Goal: Find specific page/section: Find specific page/section

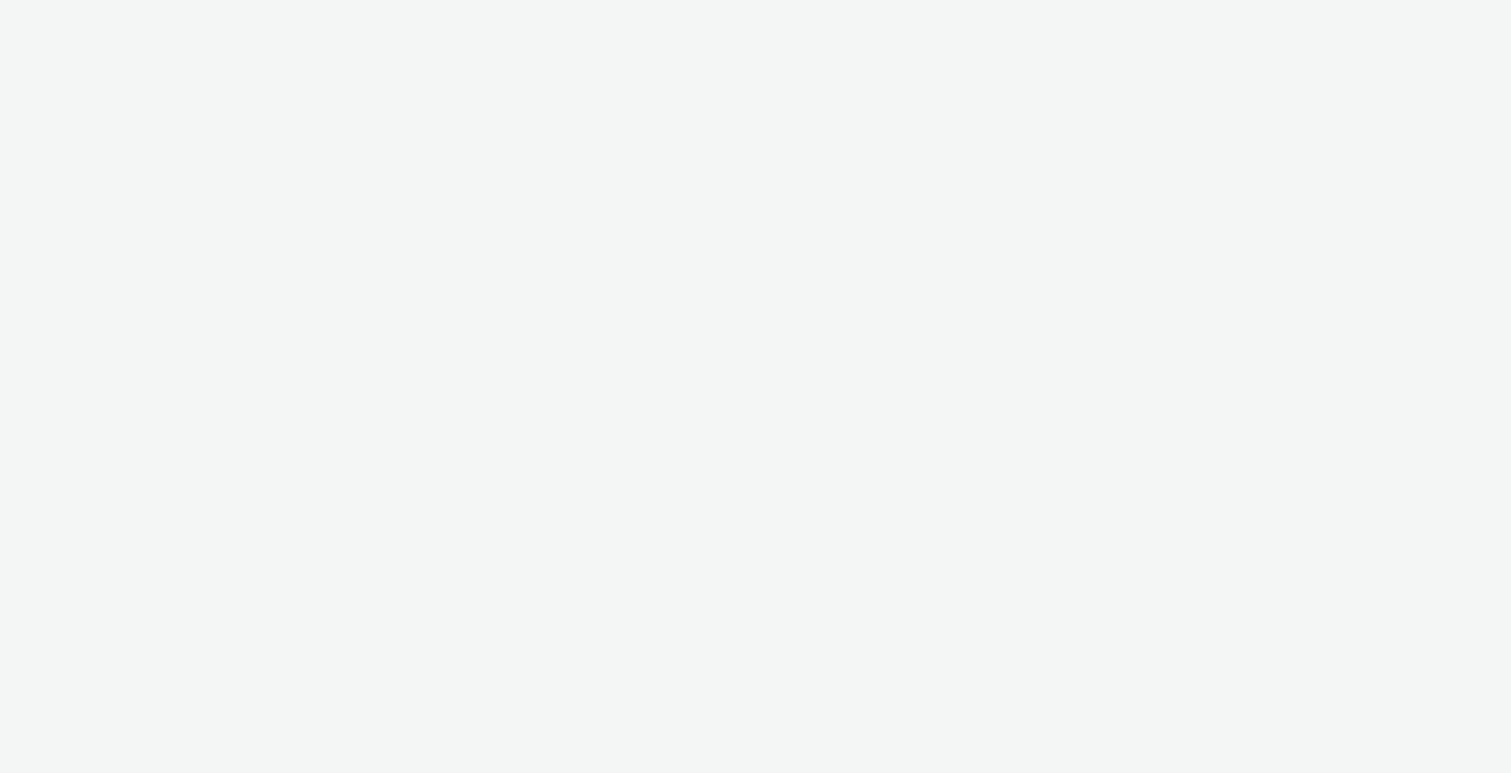
select select "6e0321bb-fa4f-48a7-92b5-065ad1241cb4"
select select "7d7b5aff-eb10-49ff-9fb4-161712d76f47"
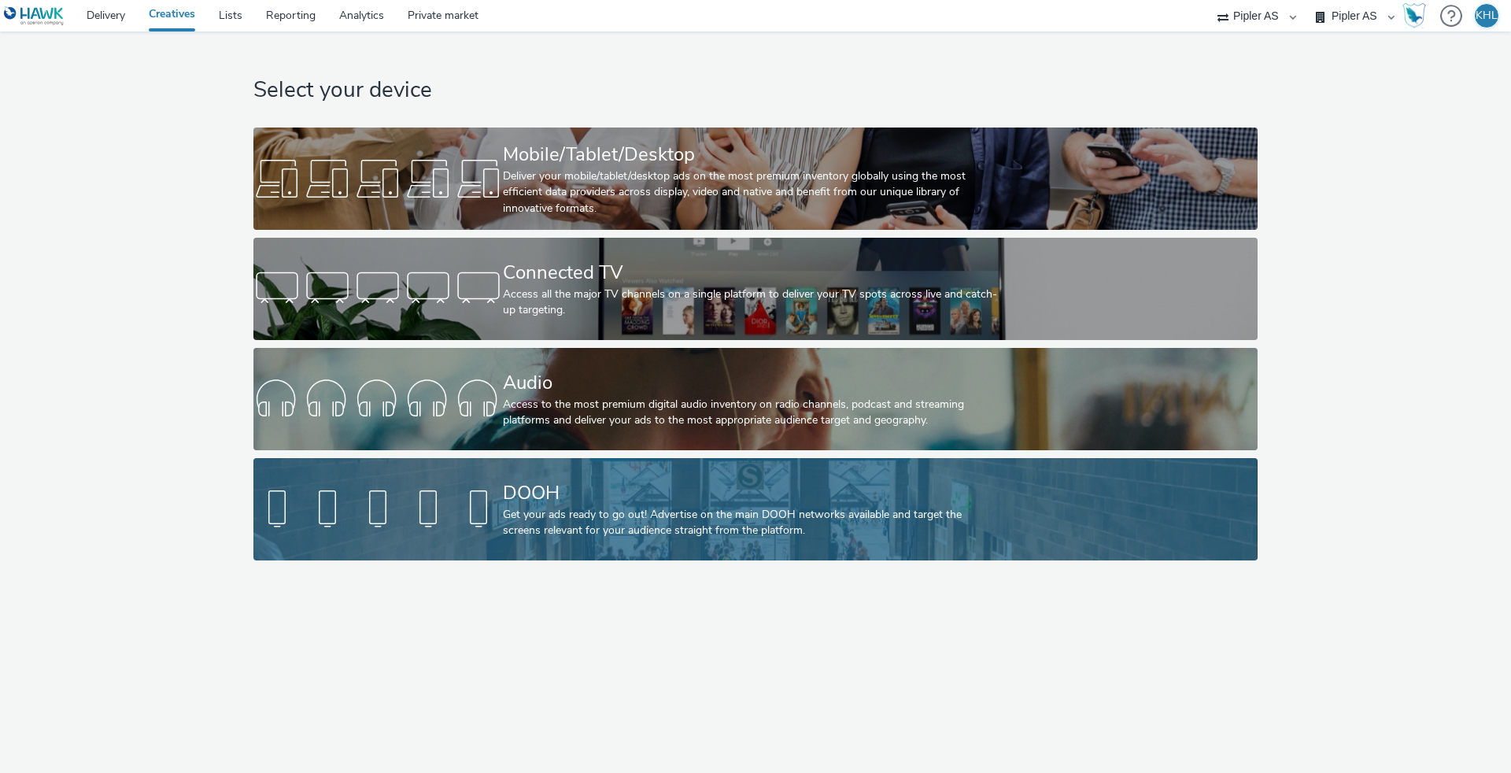
click at [637, 498] on div "DOOH" at bounding box center [752, 493] width 499 height 28
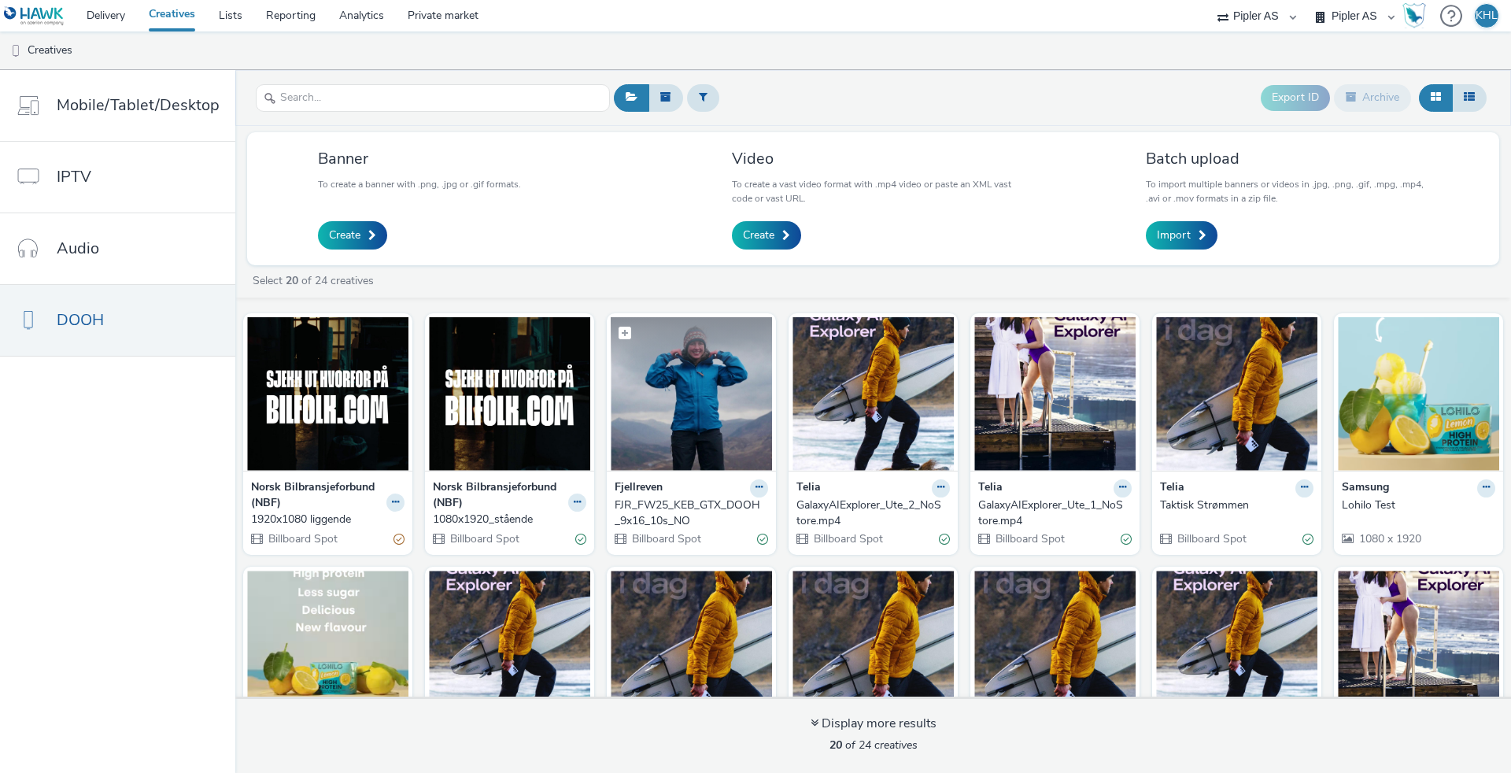
click at [709, 409] on img at bounding box center [691, 394] width 161 height 154
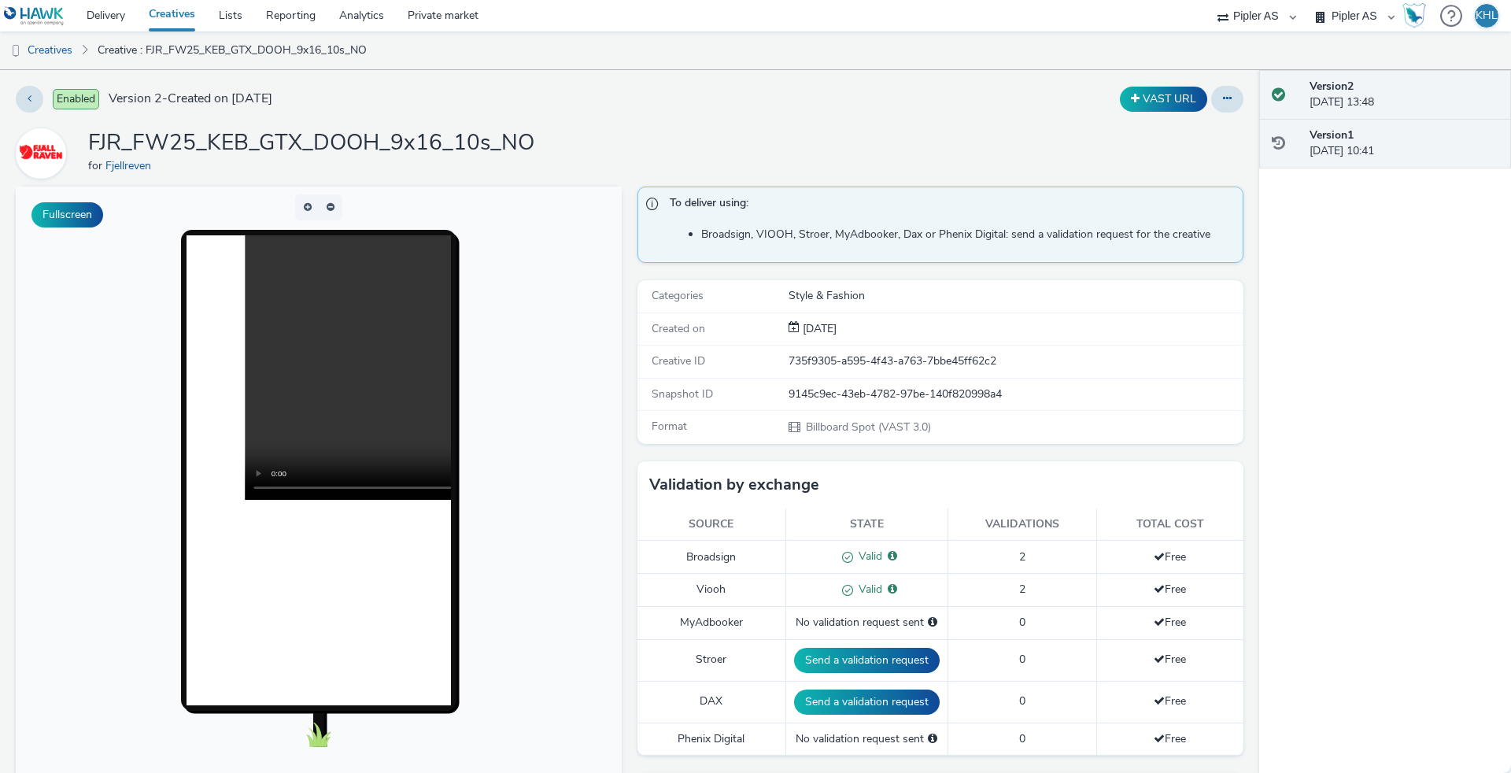
click at [1389, 161] on div "Version 1 [DATE] 10:41" at bounding box center [1386, 144] width 252 height 50
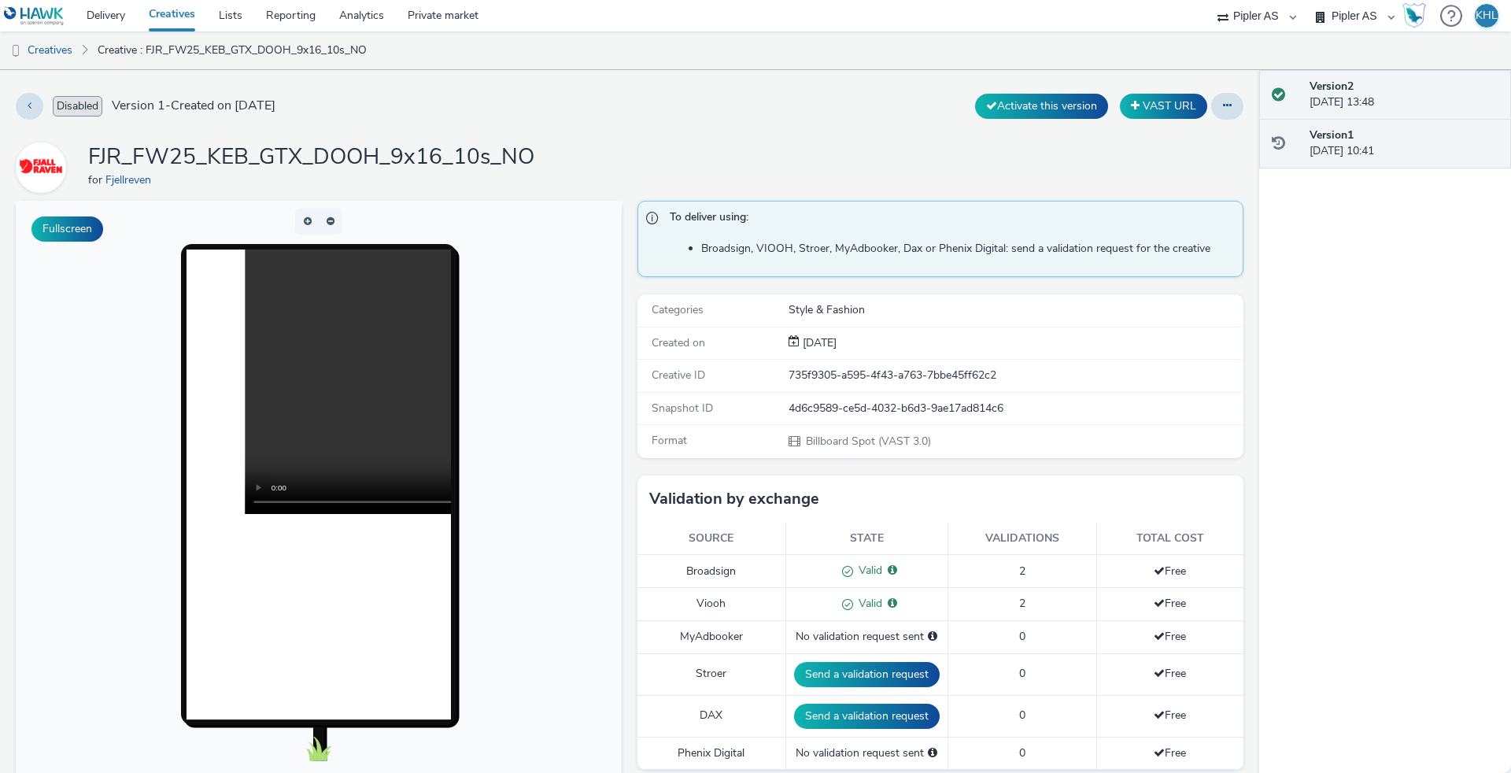
click at [1406, 102] on div "Version 2 [DATE] 13:48" at bounding box center [1404, 95] width 189 height 32
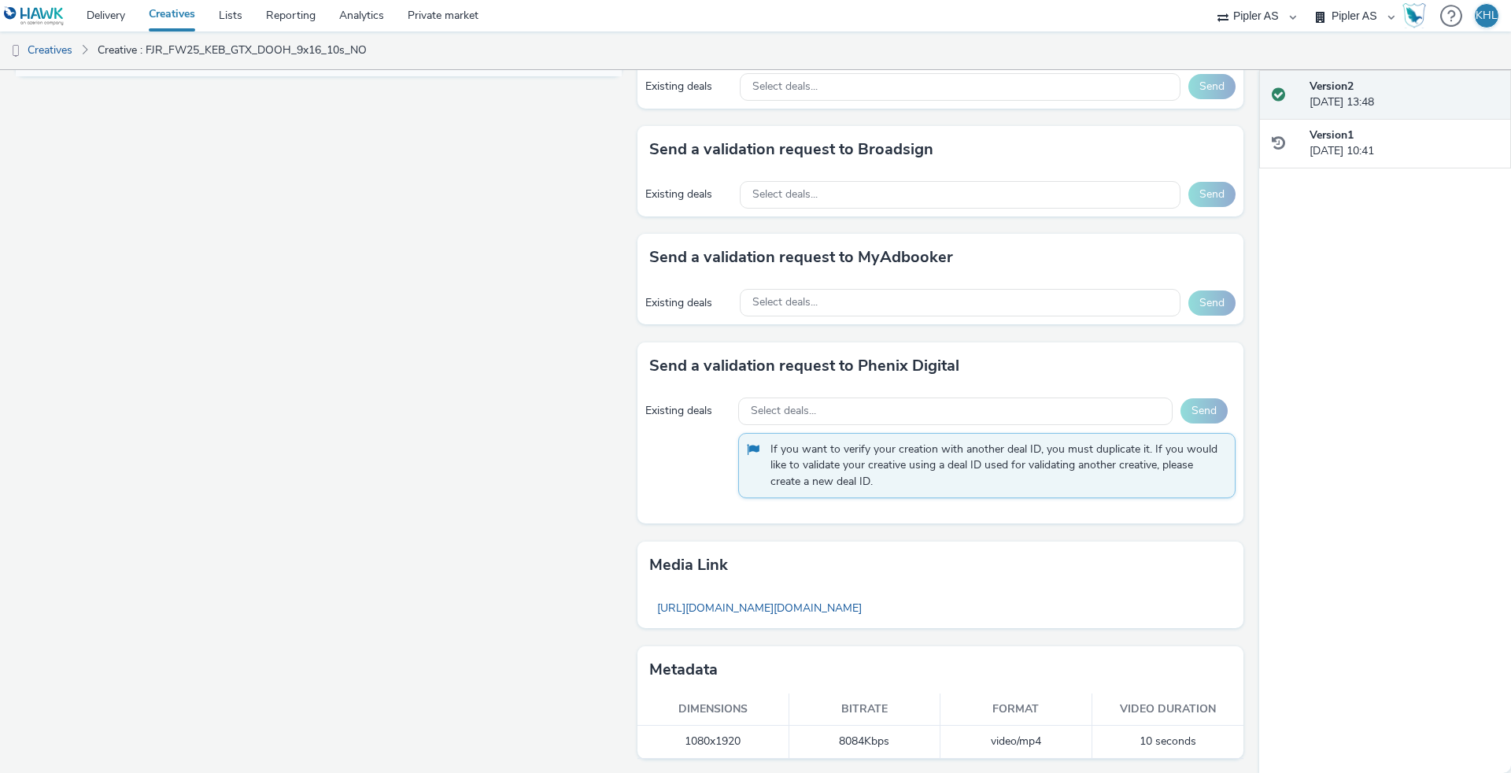
scroll to position [753, 0]
click at [1401, 143] on div "Version 1 [DATE] 10:41" at bounding box center [1404, 144] width 189 height 32
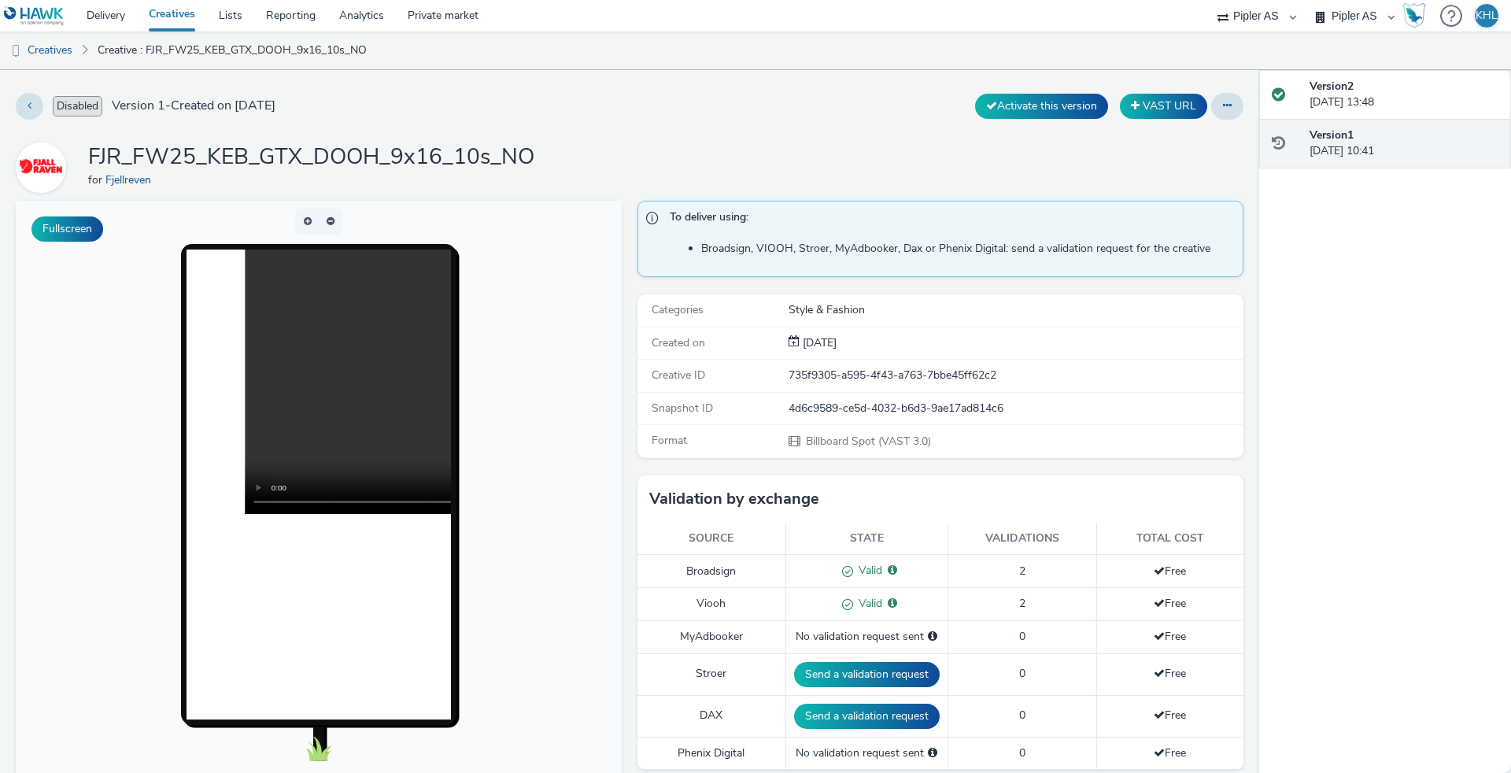
scroll to position [0, 0]
click at [1411, 102] on div "Version 2 [DATE] 13:48" at bounding box center [1404, 95] width 189 height 32
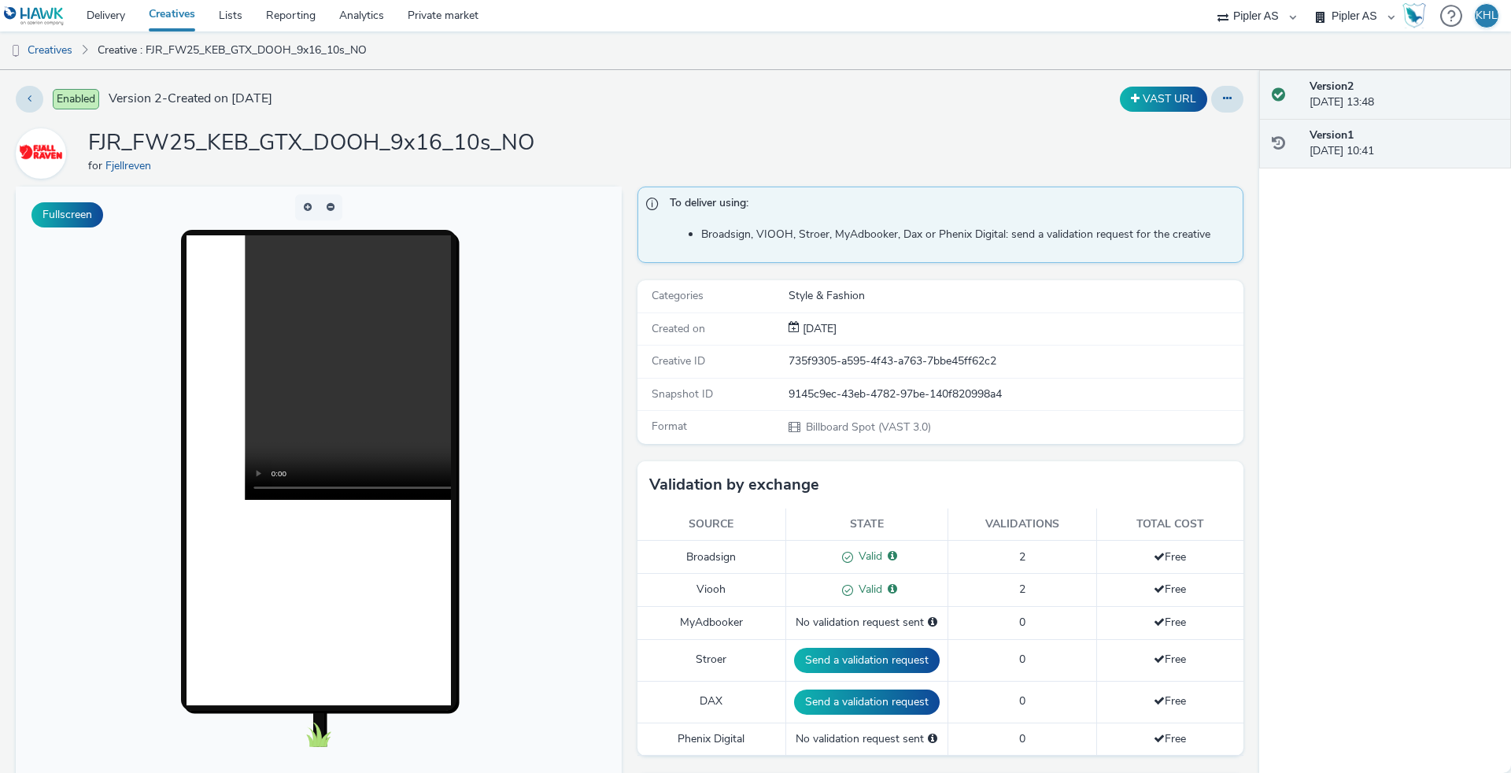
click at [1408, 134] on div "Version 1 [DATE] 10:41" at bounding box center [1404, 144] width 189 height 32
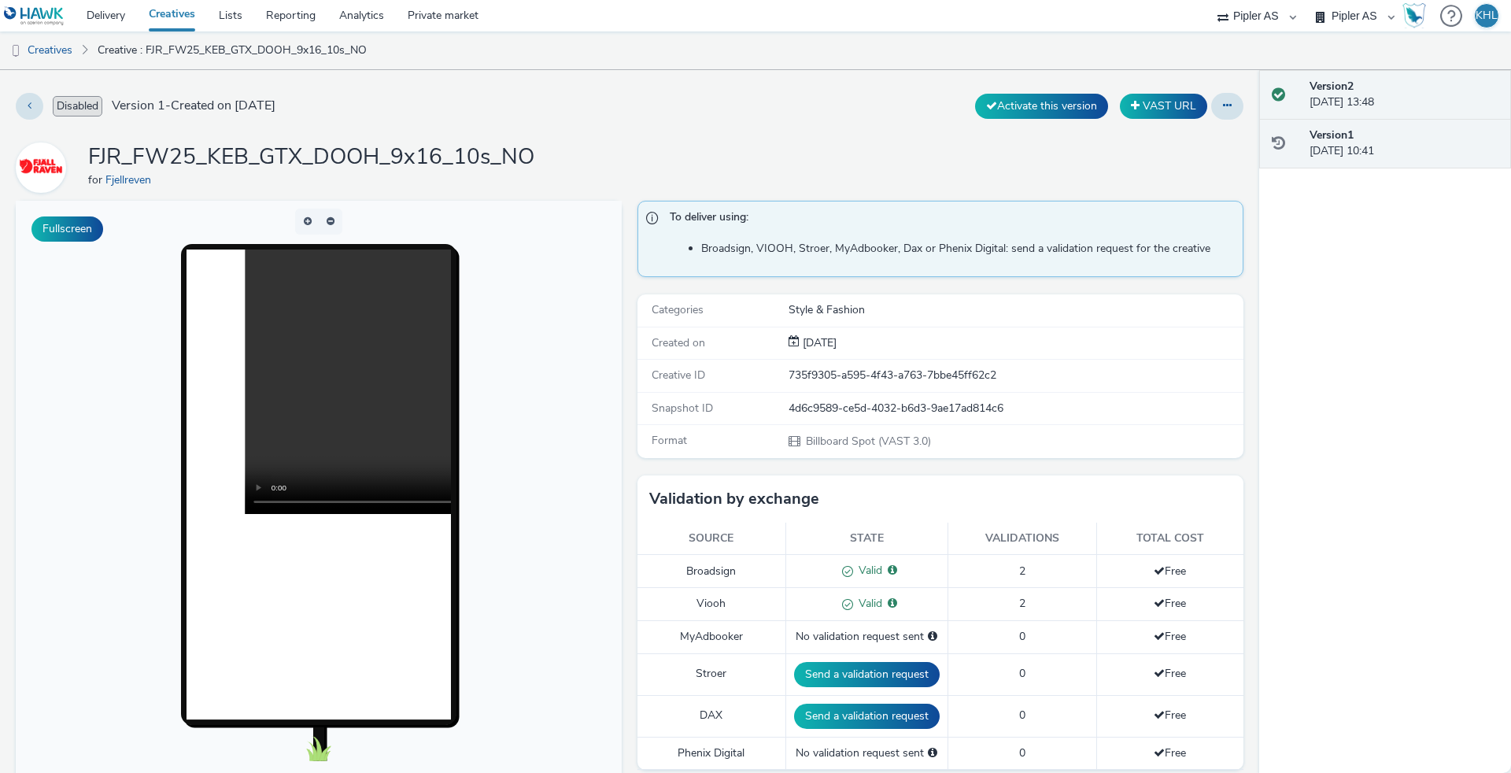
click at [1397, 92] on div "Version 2 [DATE] 13:48" at bounding box center [1404, 95] width 189 height 32
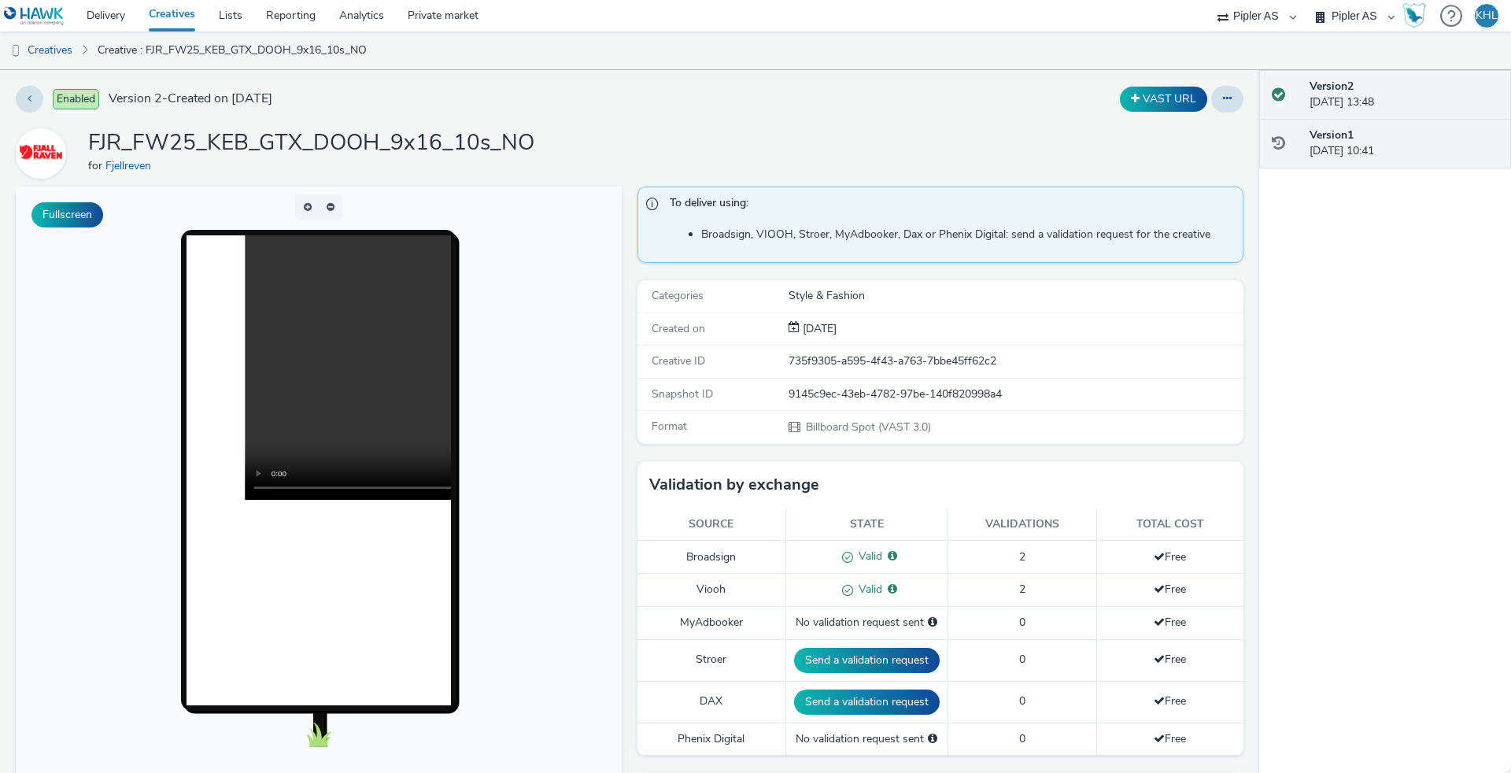
click at [1396, 139] on div "Version 1 [DATE] 10:41" at bounding box center [1404, 144] width 189 height 32
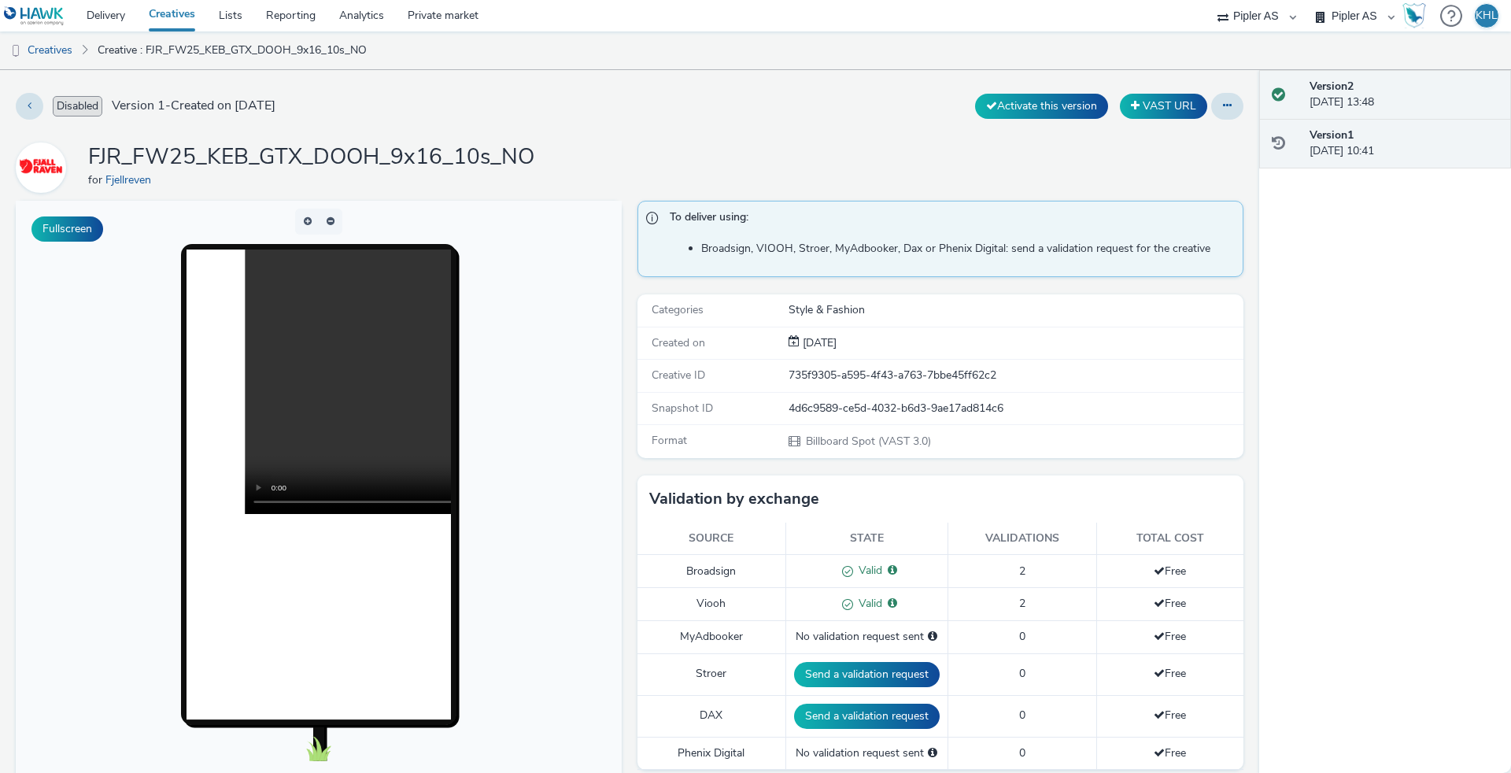
click at [1396, 83] on div "Version 2 [DATE] 13:48" at bounding box center [1404, 95] width 189 height 32
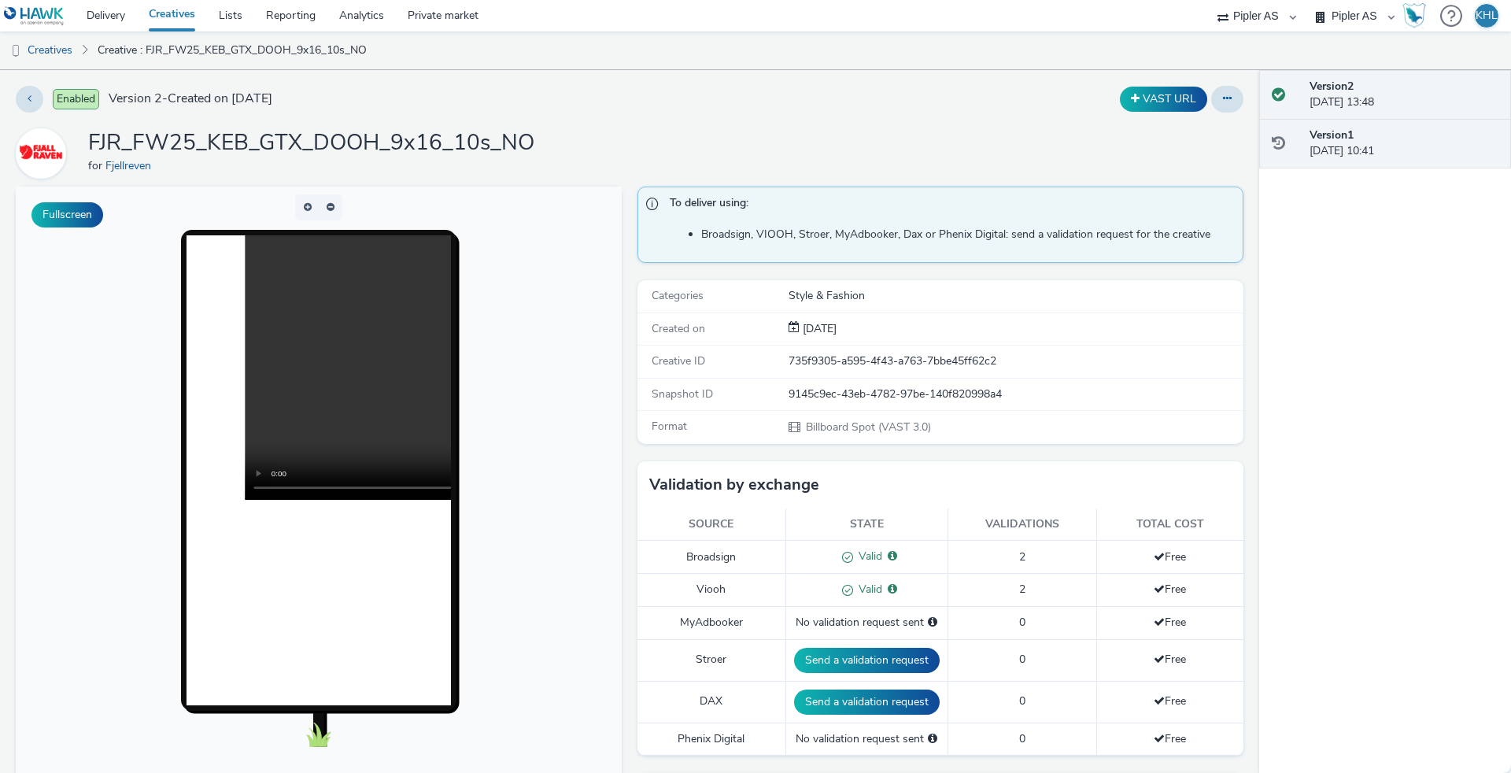
click at [1390, 126] on div "Version 1 [DATE] 10:41" at bounding box center [1386, 144] width 252 height 50
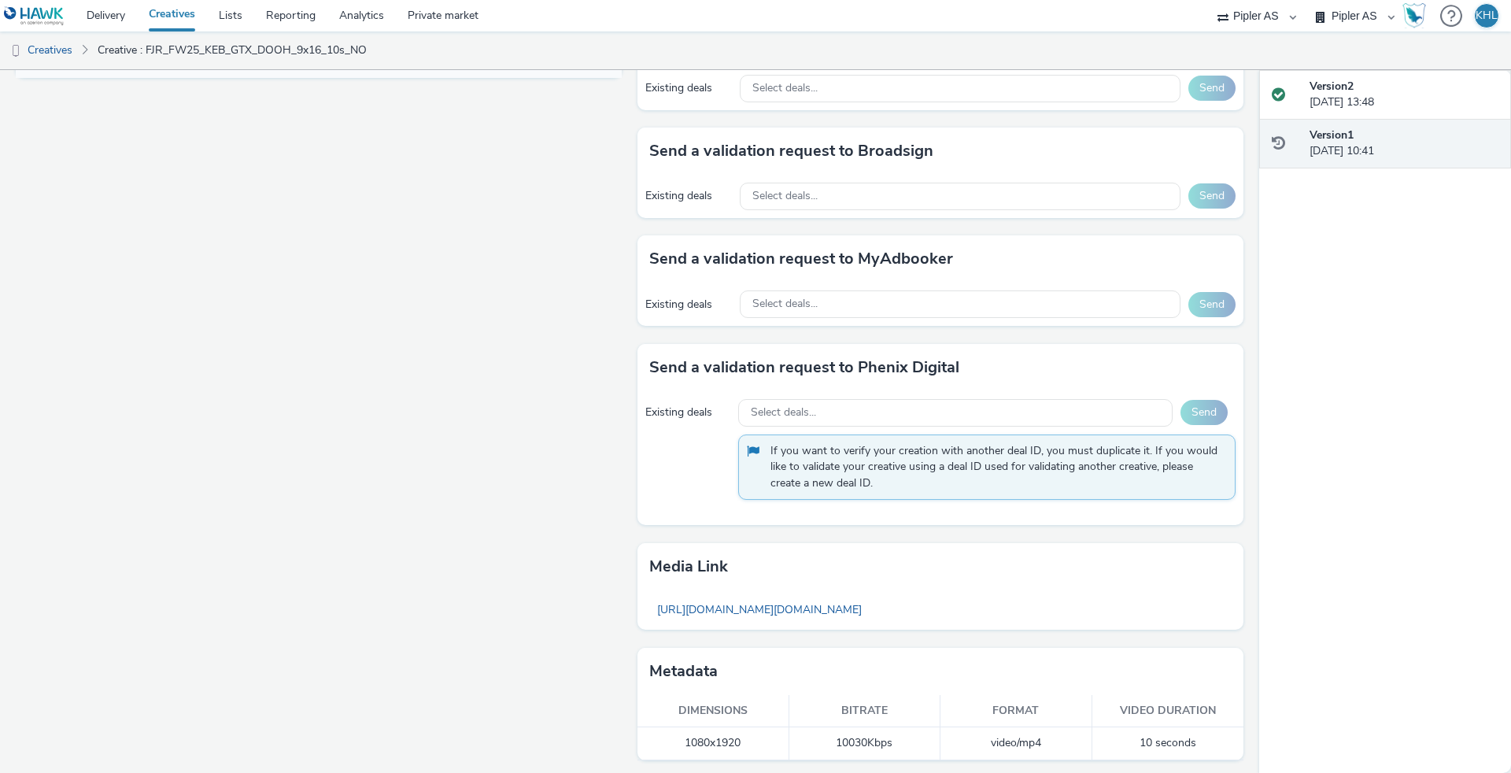
scroll to position [767, 0]
click at [1418, 108] on div "Version 2 [DATE] 13:48" at bounding box center [1404, 95] width 189 height 32
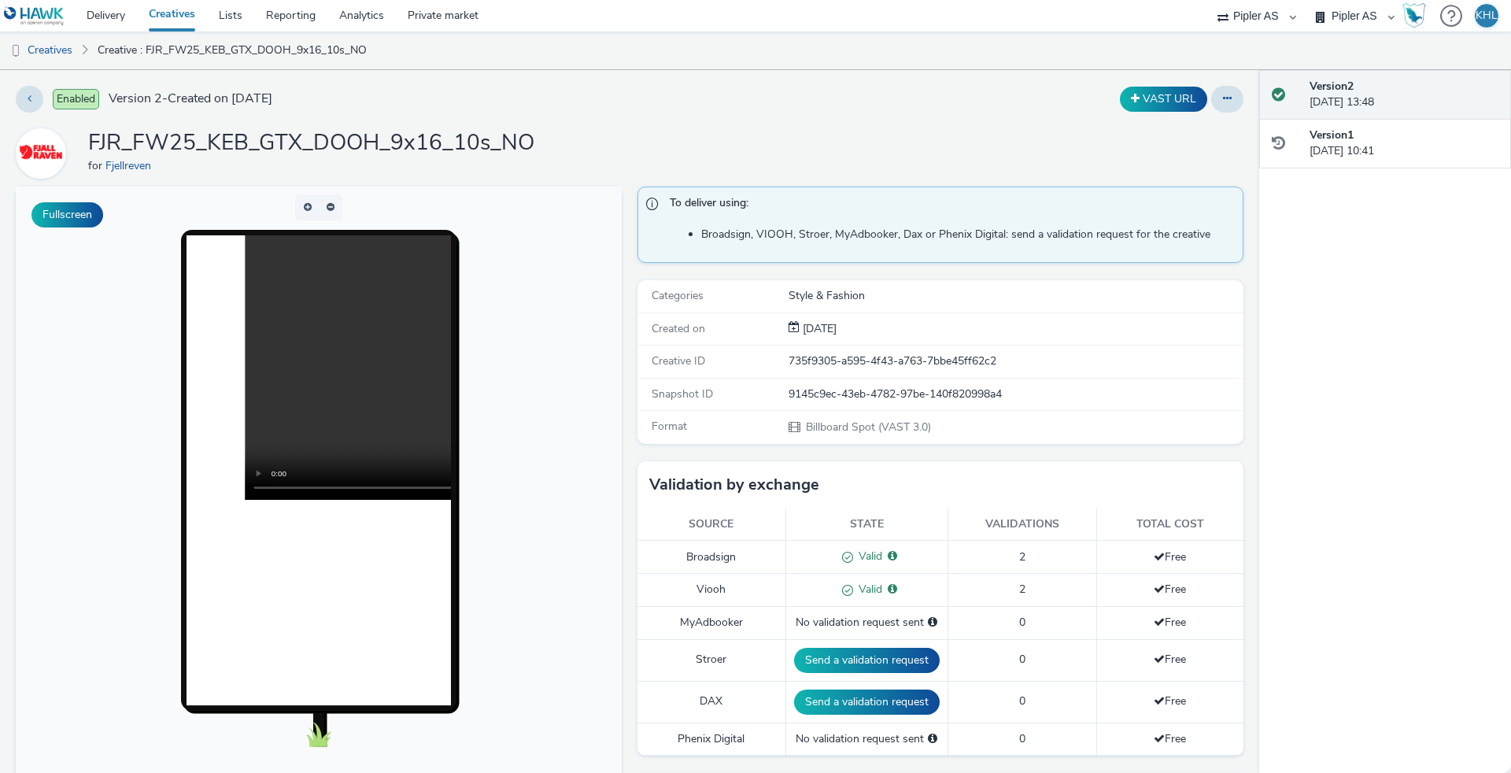
scroll to position [0, 0]
click at [99, 14] on link "Delivery" at bounding box center [106, 15] width 62 height 31
